Goal: Task Accomplishment & Management: Complete application form

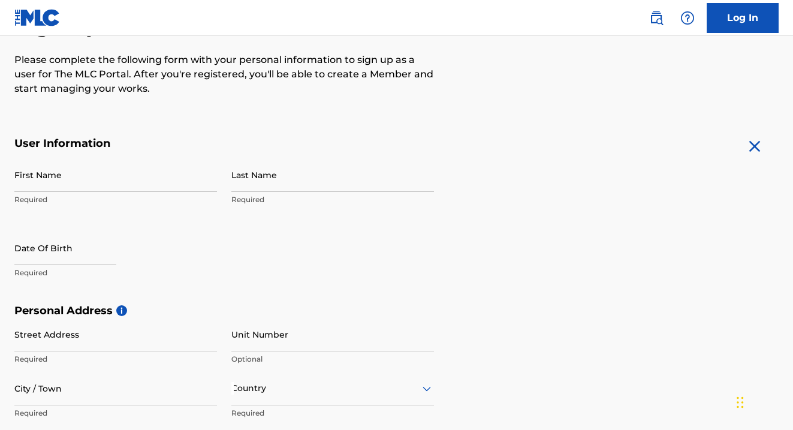
scroll to position [150, 0]
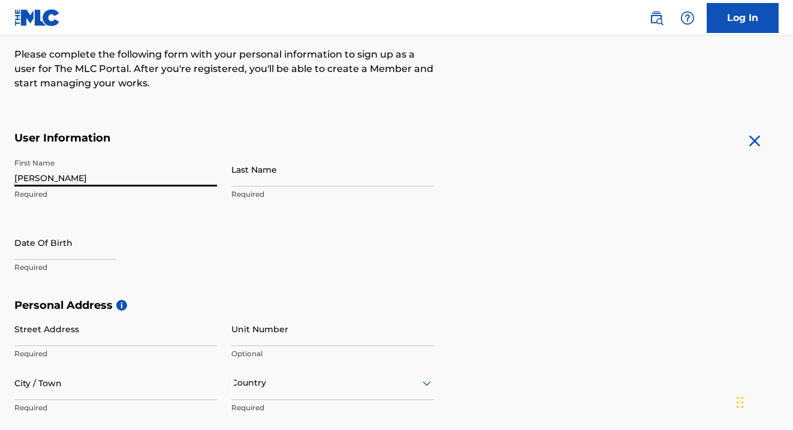
type input "[PERSON_NAME]"
type input "Wüerst"
select select "7"
select select "2025"
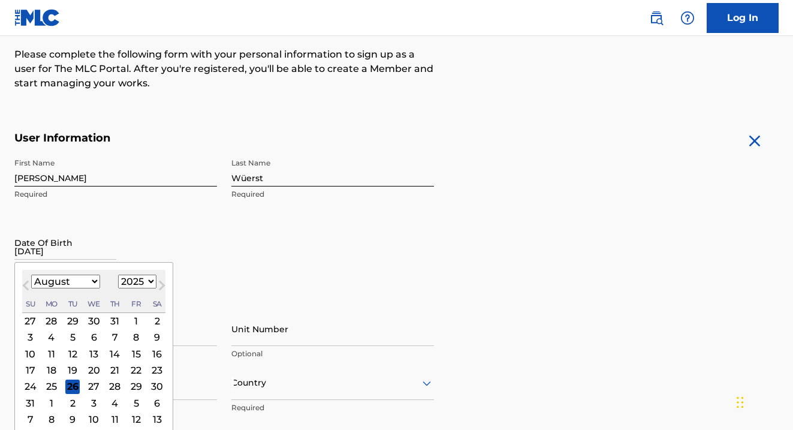
type input "[DATE]"
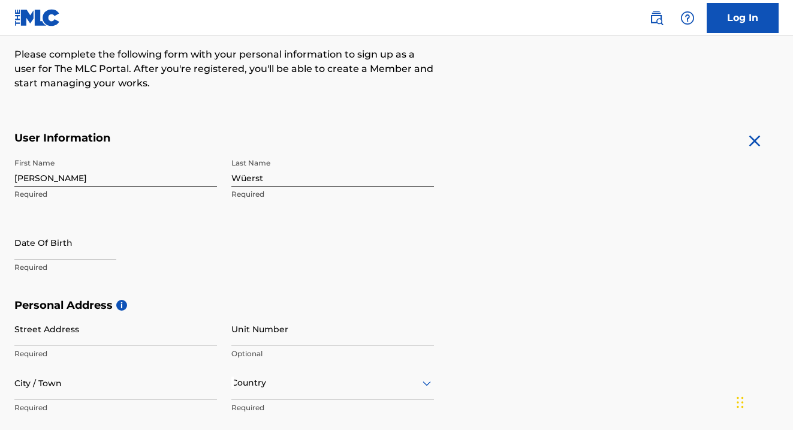
click at [98, 241] on input "text" at bounding box center [65, 242] width 102 height 34
select select "7"
select select "2025"
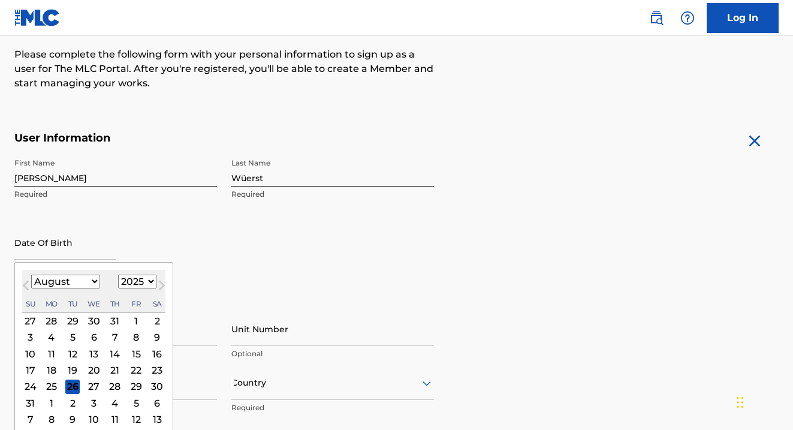
select select "9"
click at [44, 355] on div "13" at bounding box center [51, 353] width 14 height 14
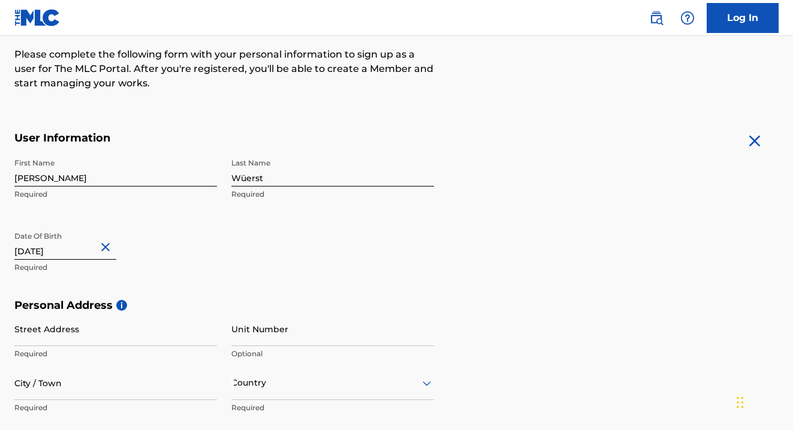
type input "[DATE]"
click at [197, 268] on p "Required" at bounding box center [115, 267] width 203 height 11
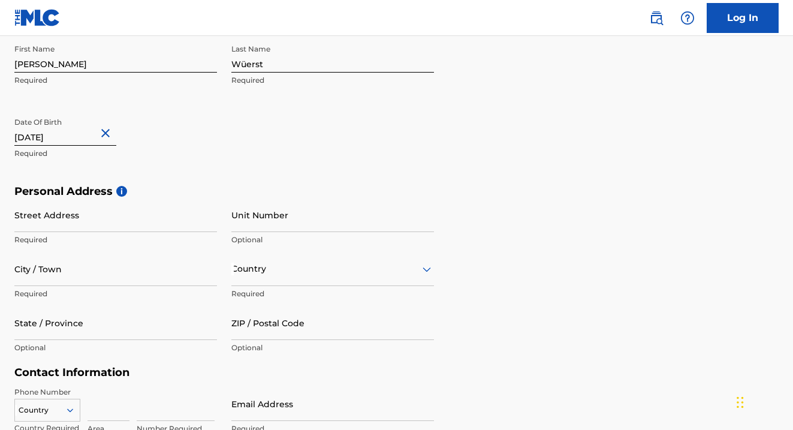
scroll to position [265, 0]
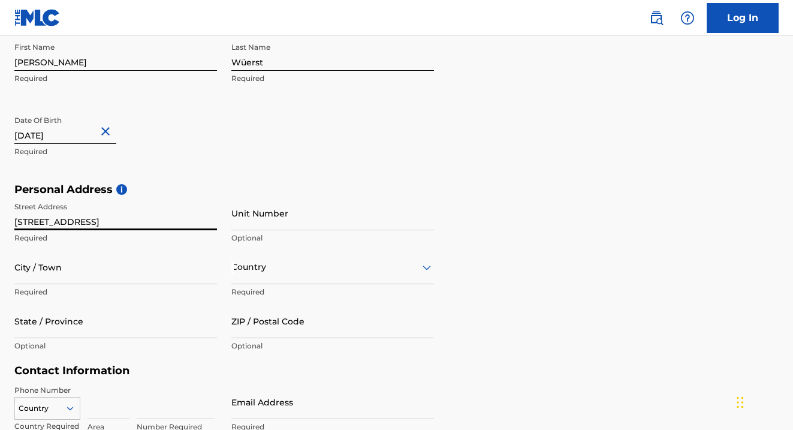
type input "[STREET_ADDRESS]"
type input "390"
click at [123, 225] on input "[STREET_ADDRESS]" at bounding box center [115, 213] width 203 height 34
type input "[GEOGRAPHIC_DATA]"
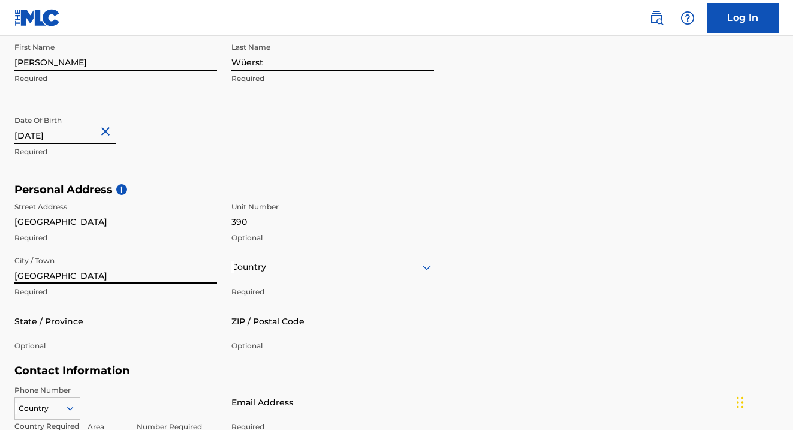
type input "[GEOGRAPHIC_DATA]"
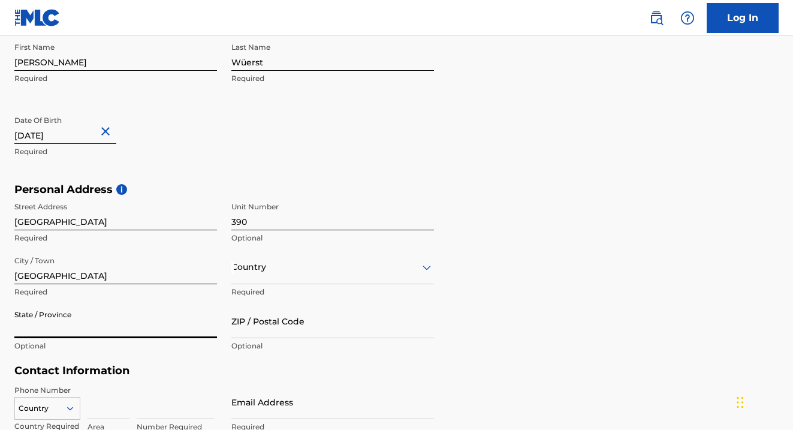
click at [280, 274] on div "Country" at bounding box center [332, 267] width 203 height 34
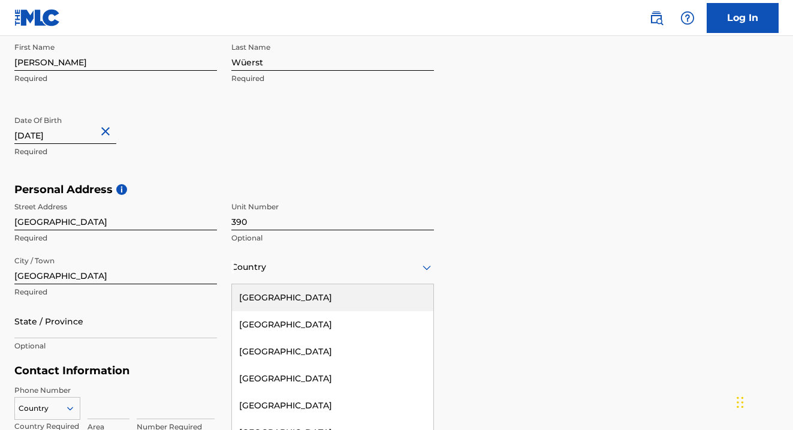
scroll to position [300, 0]
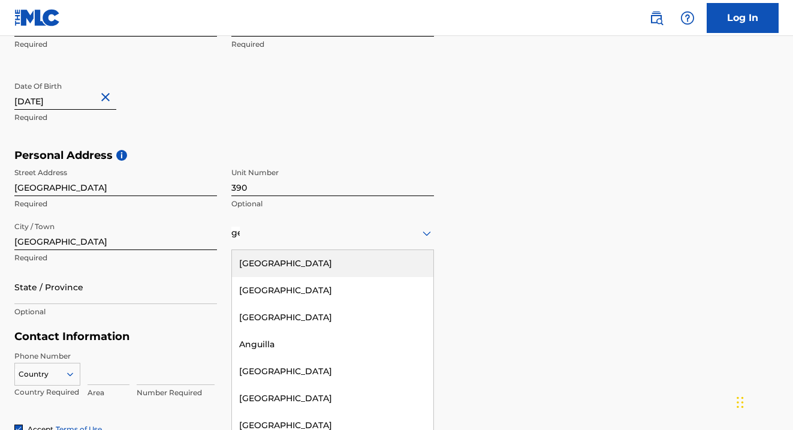
type input "germ"
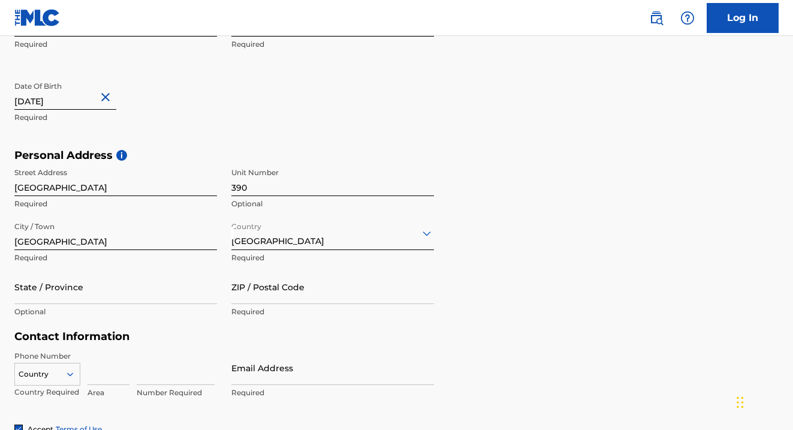
click at [173, 300] on input "State / Province" at bounding box center [115, 287] width 203 height 34
type input "NRW"
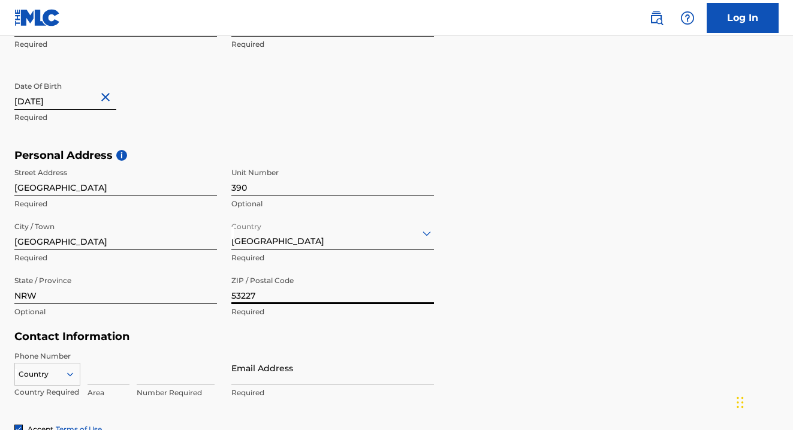
type input "53227"
click at [645, 337] on form "User Information First Name [PERSON_NAME] Required Last Name Wüerst Required Da…" at bounding box center [396, 246] width 764 height 531
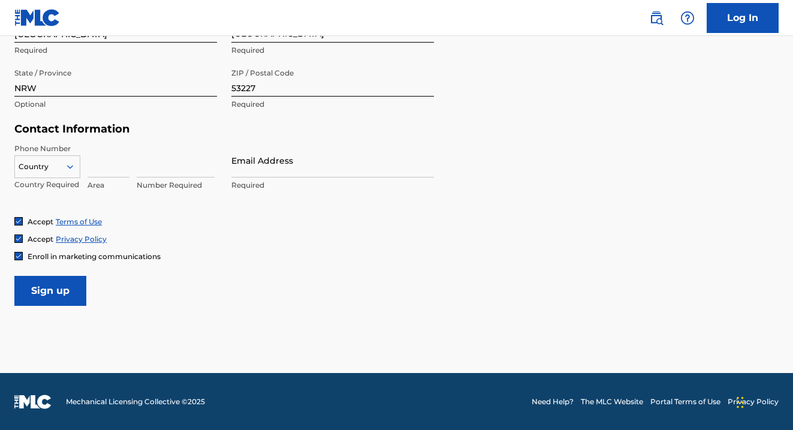
scroll to position [506, 0]
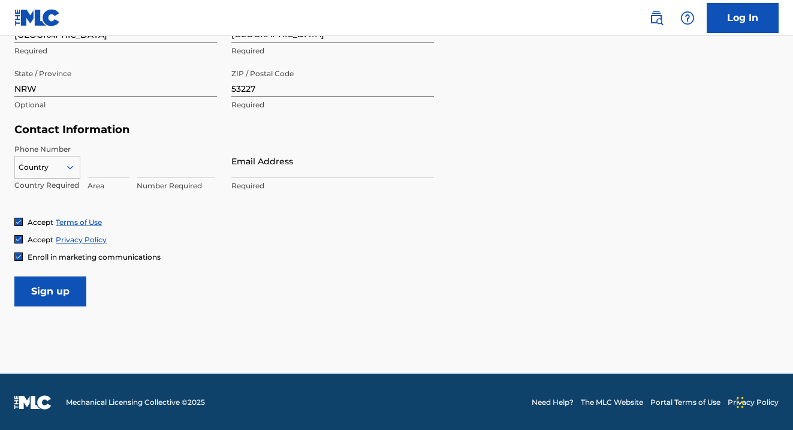
click at [60, 161] on div at bounding box center [47, 167] width 65 height 13
type input "g"
click at [53, 165] on div at bounding box center [47, 167] width 65 height 13
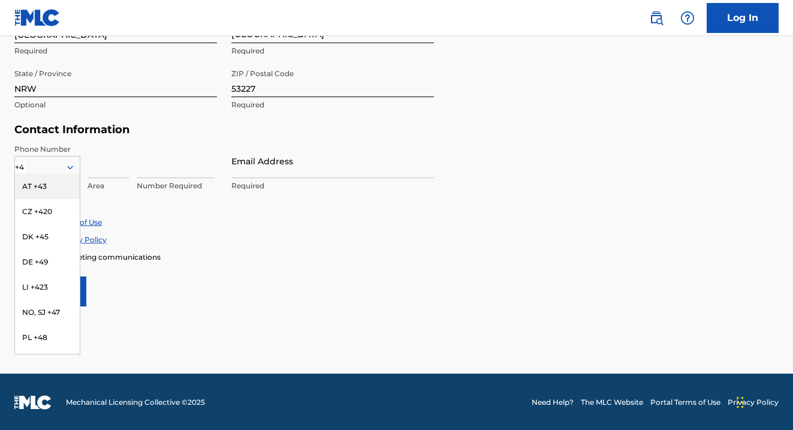
type input "+49"
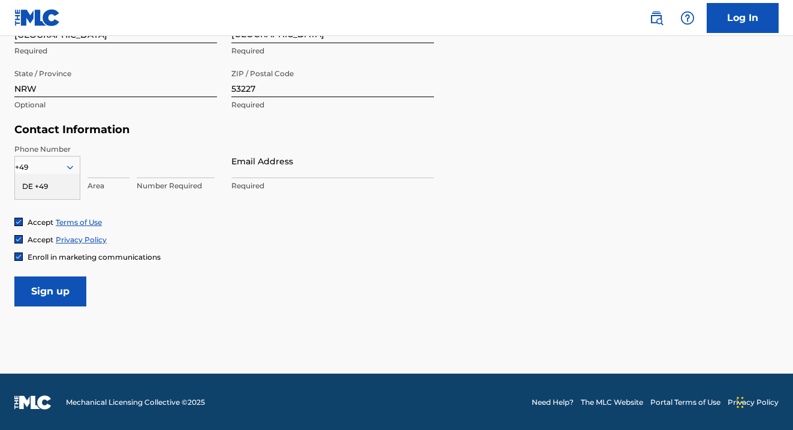
click at [43, 183] on div "DE +49" at bounding box center [47, 186] width 65 height 25
click at [98, 168] on input at bounding box center [108, 161] width 42 height 34
type input "0"
type input "170"
type input "7965424"
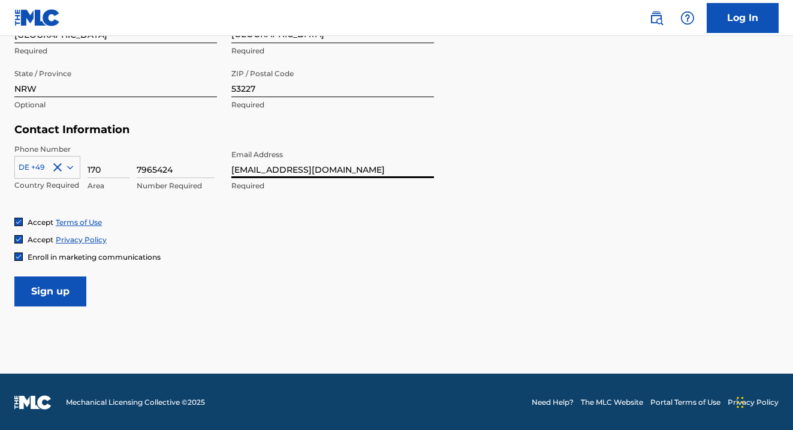
type input "[EMAIL_ADDRESS][DOMAIN_NAME]"
click at [30, 284] on input "Sign up" at bounding box center [50, 291] width 72 height 30
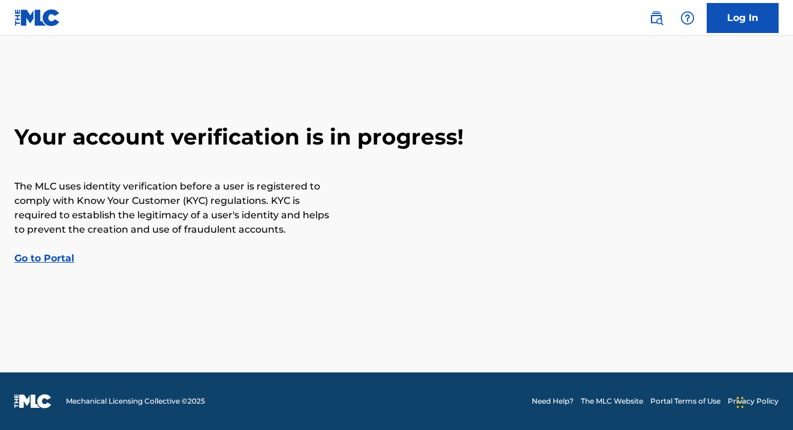
click at [43, 259] on link "Go to Portal" at bounding box center [44, 257] width 60 height 11
